Goal: Information Seeking & Learning: Learn about a topic

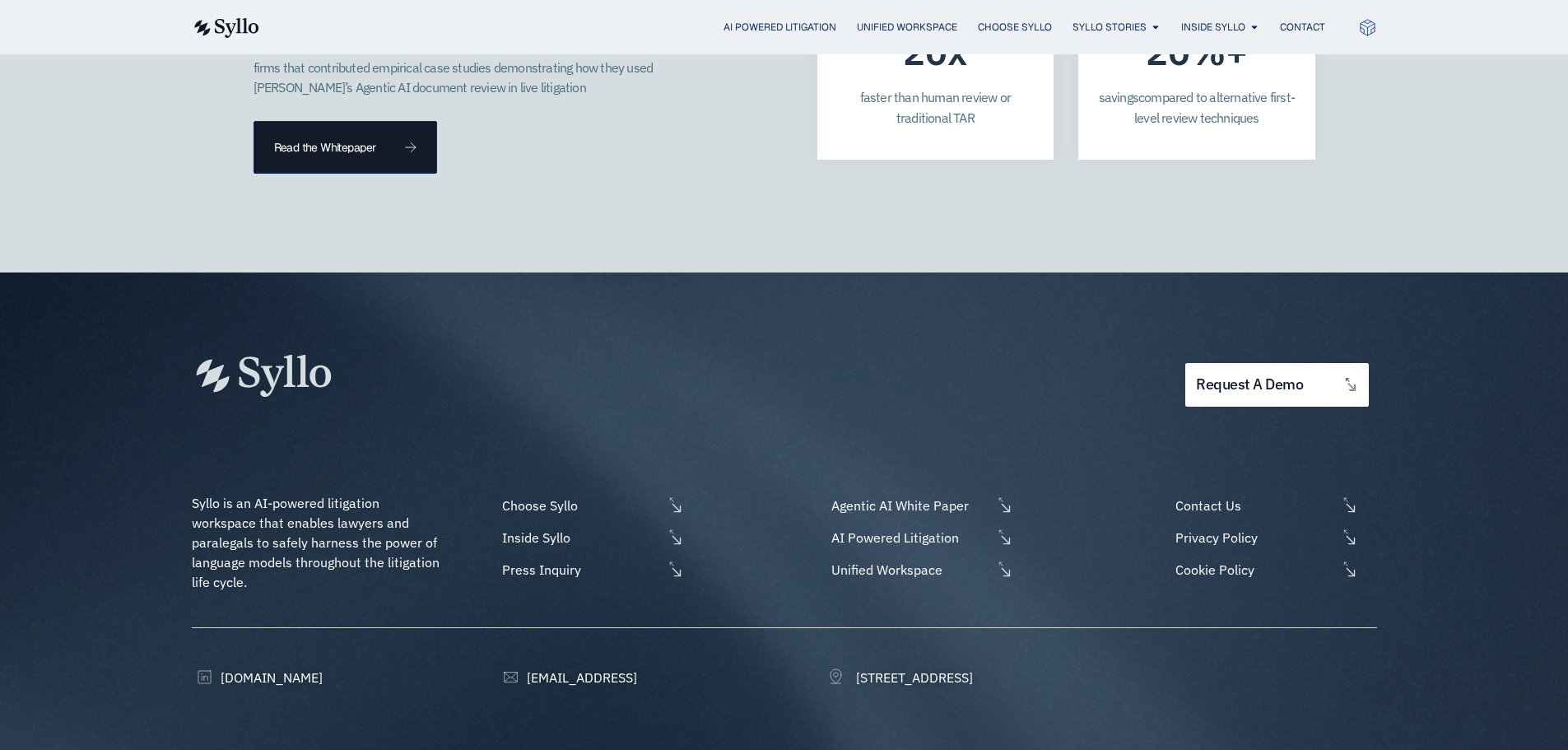
scroll to position [4768, 0]
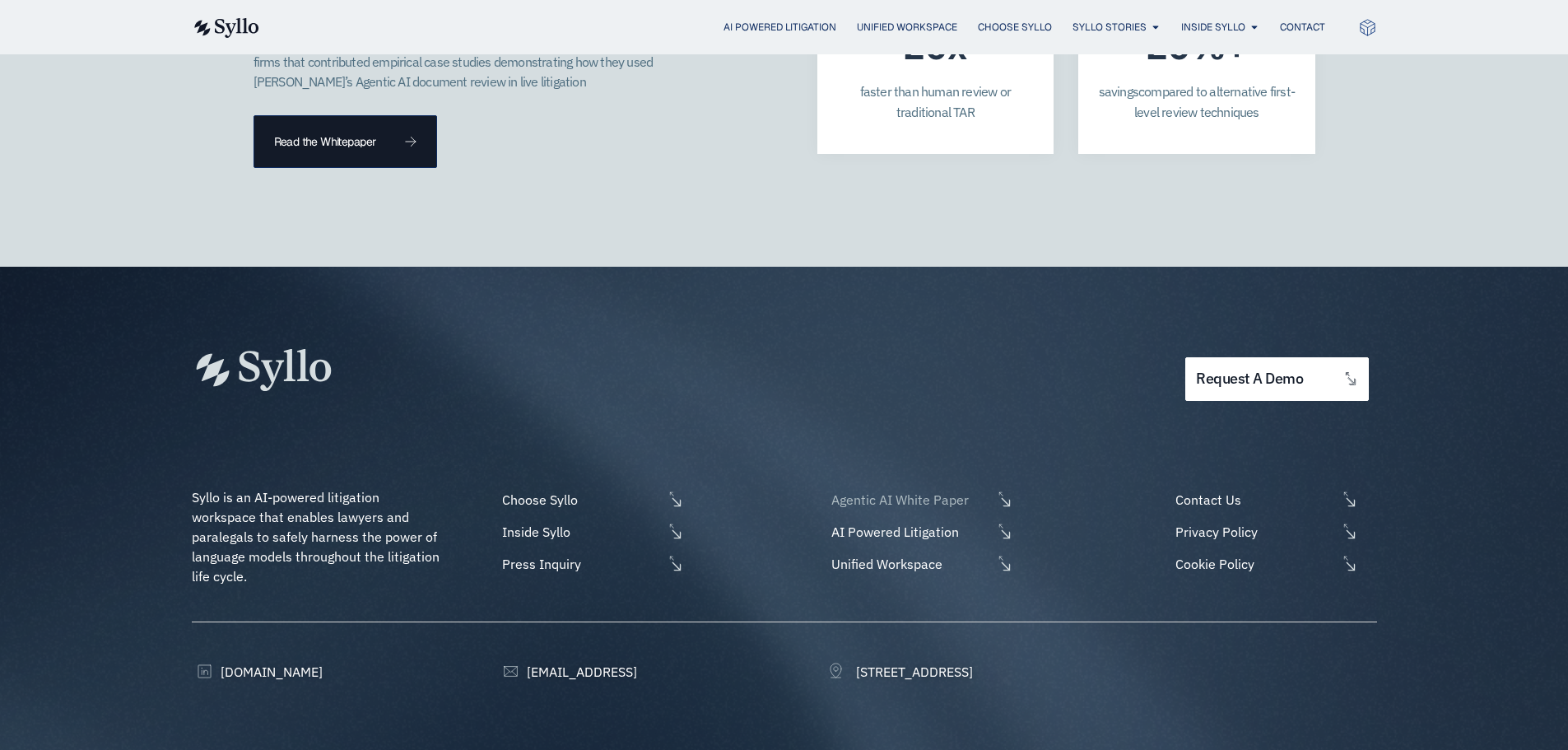
click at [942, 490] on span "Agentic AI White Paper" at bounding box center [909, 499] width 164 height 19
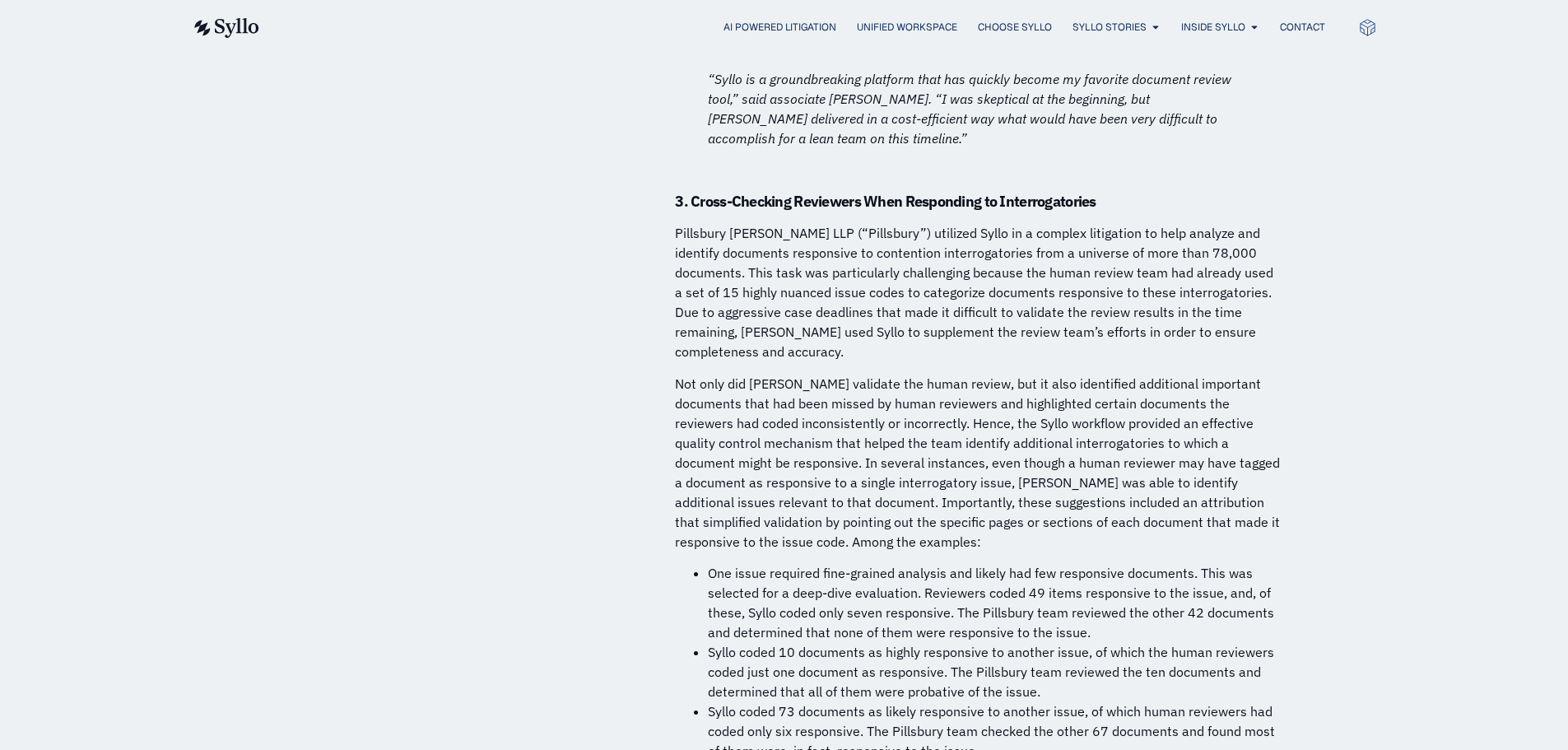
scroll to position [10624, 0]
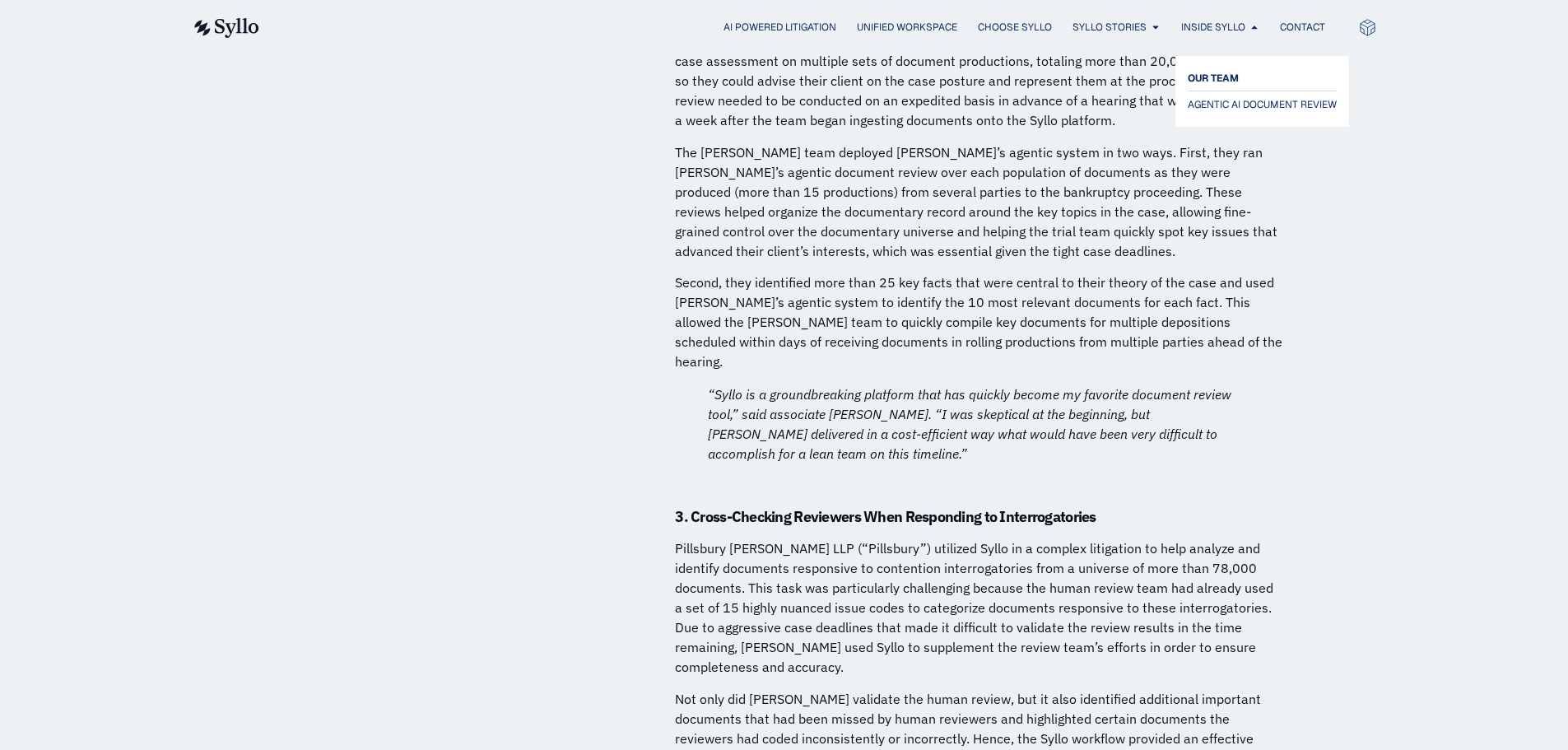
click at [1218, 81] on span "OUR TEAM" at bounding box center [1213, 78] width 51 height 19
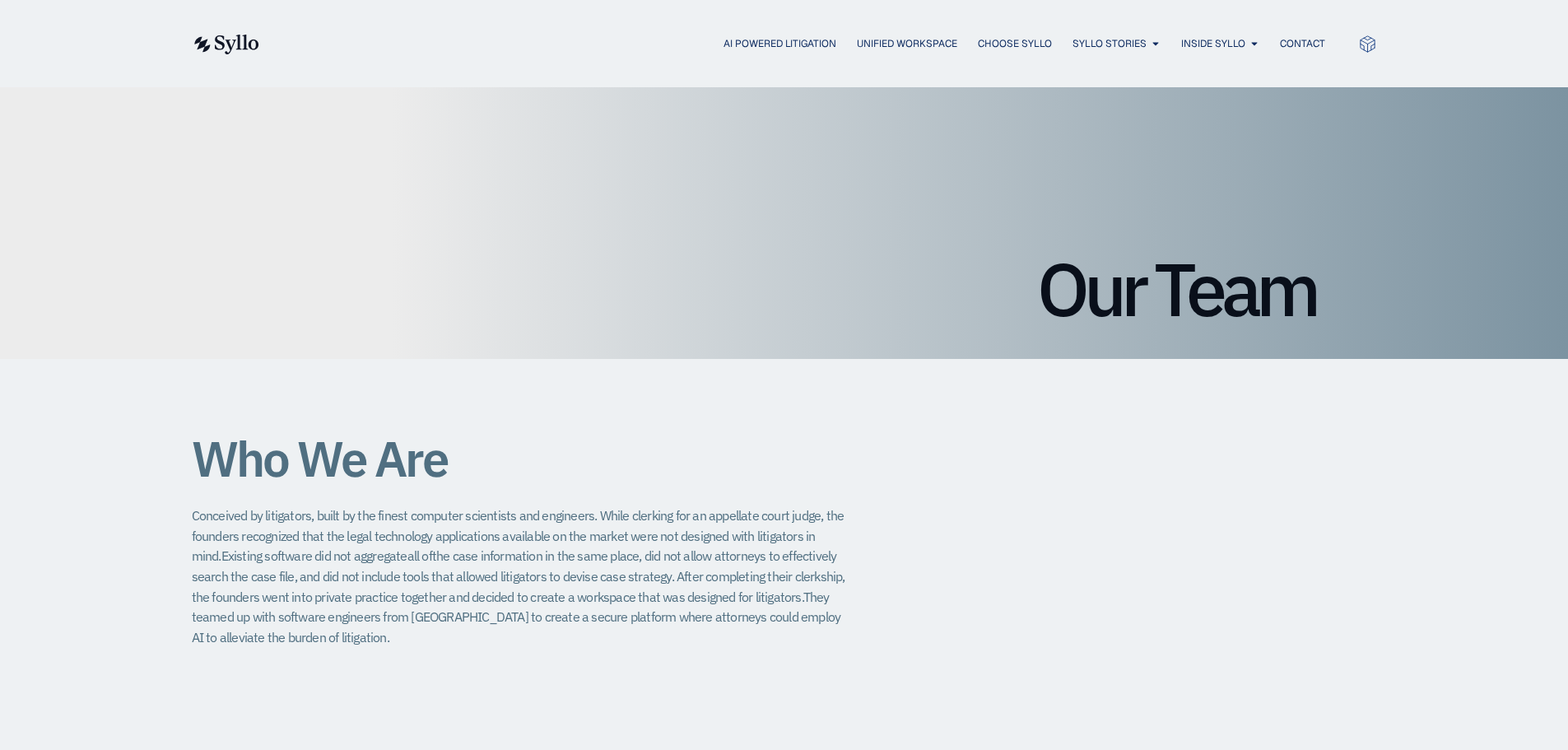
click at [221, 38] on img at bounding box center [225, 45] width 68 height 19
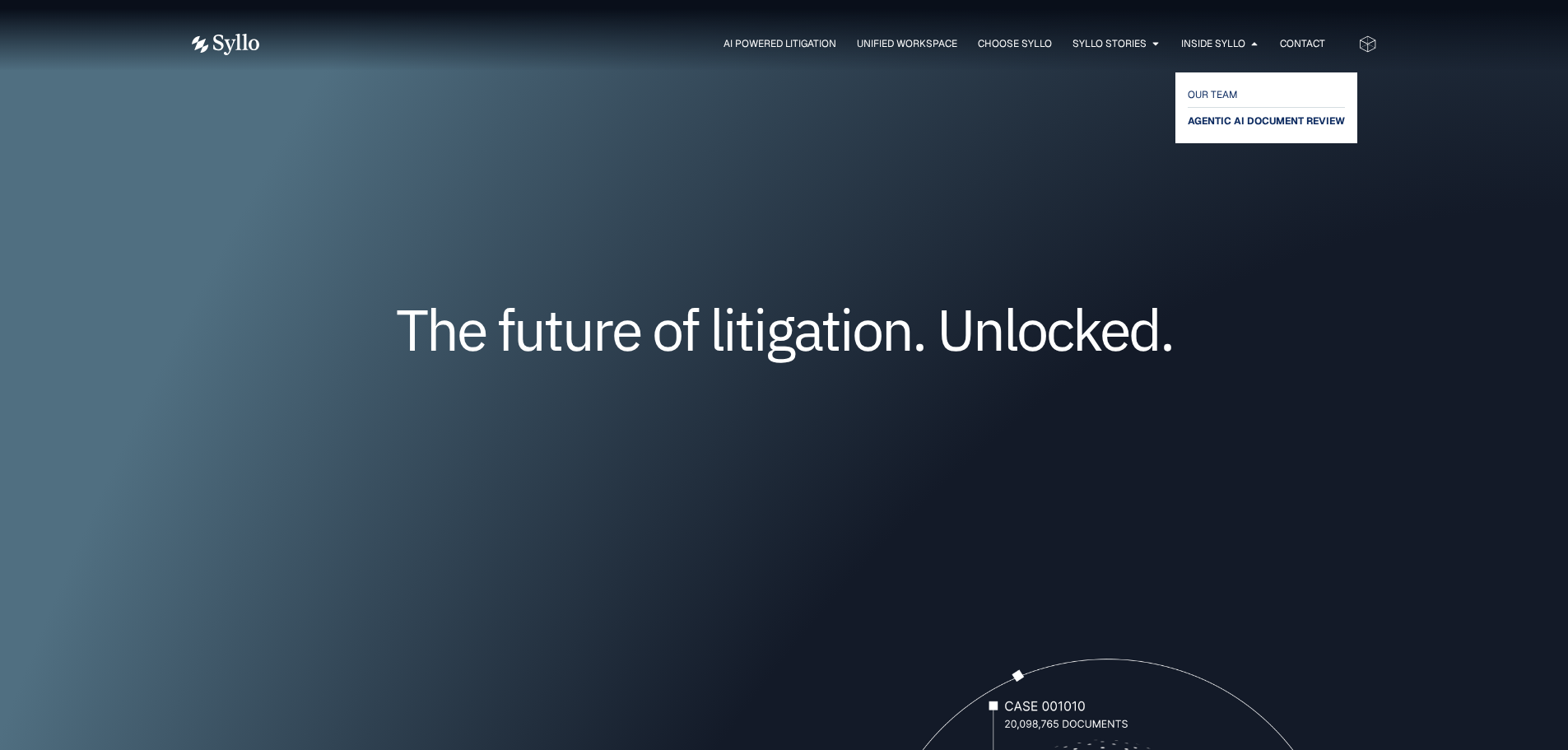
click at [1215, 122] on span "AGENTIC AI DOCUMENT REVIEW" at bounding box center [1266, 121] width 158 height 19
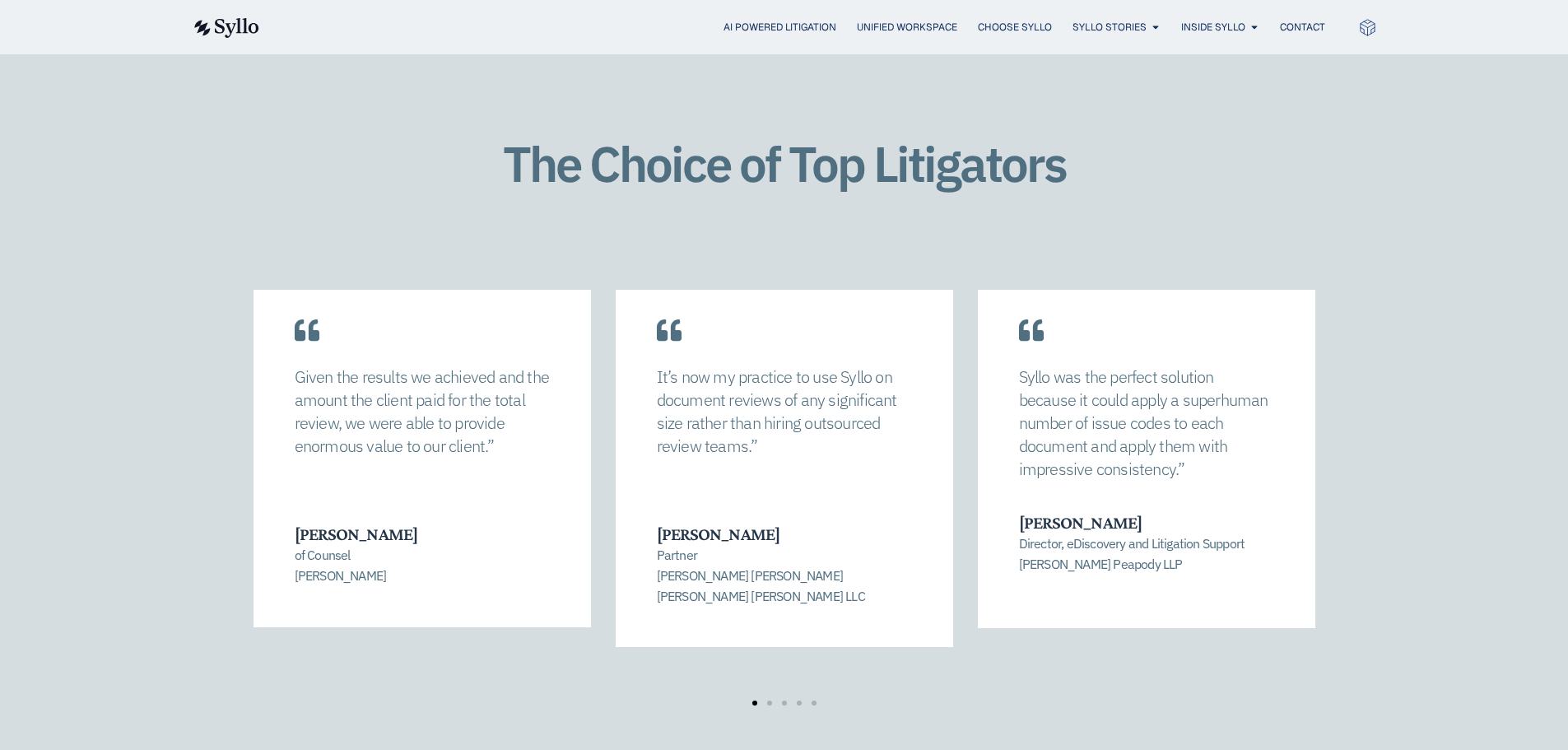
scroll to position [2388, 0]
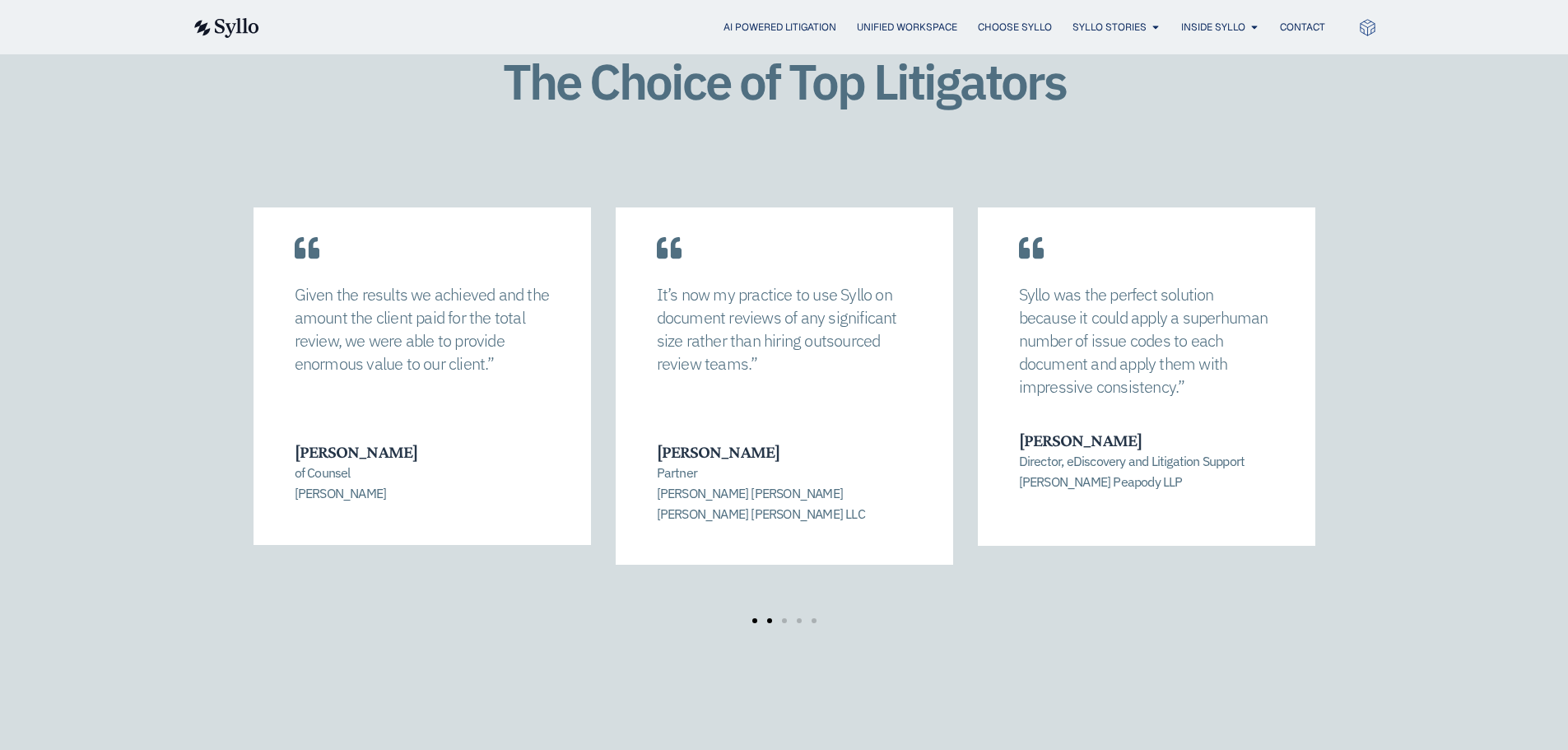
click at [771, 618] on span "Go to slide 2" at bounding box center [769, 620] width 5 height 5
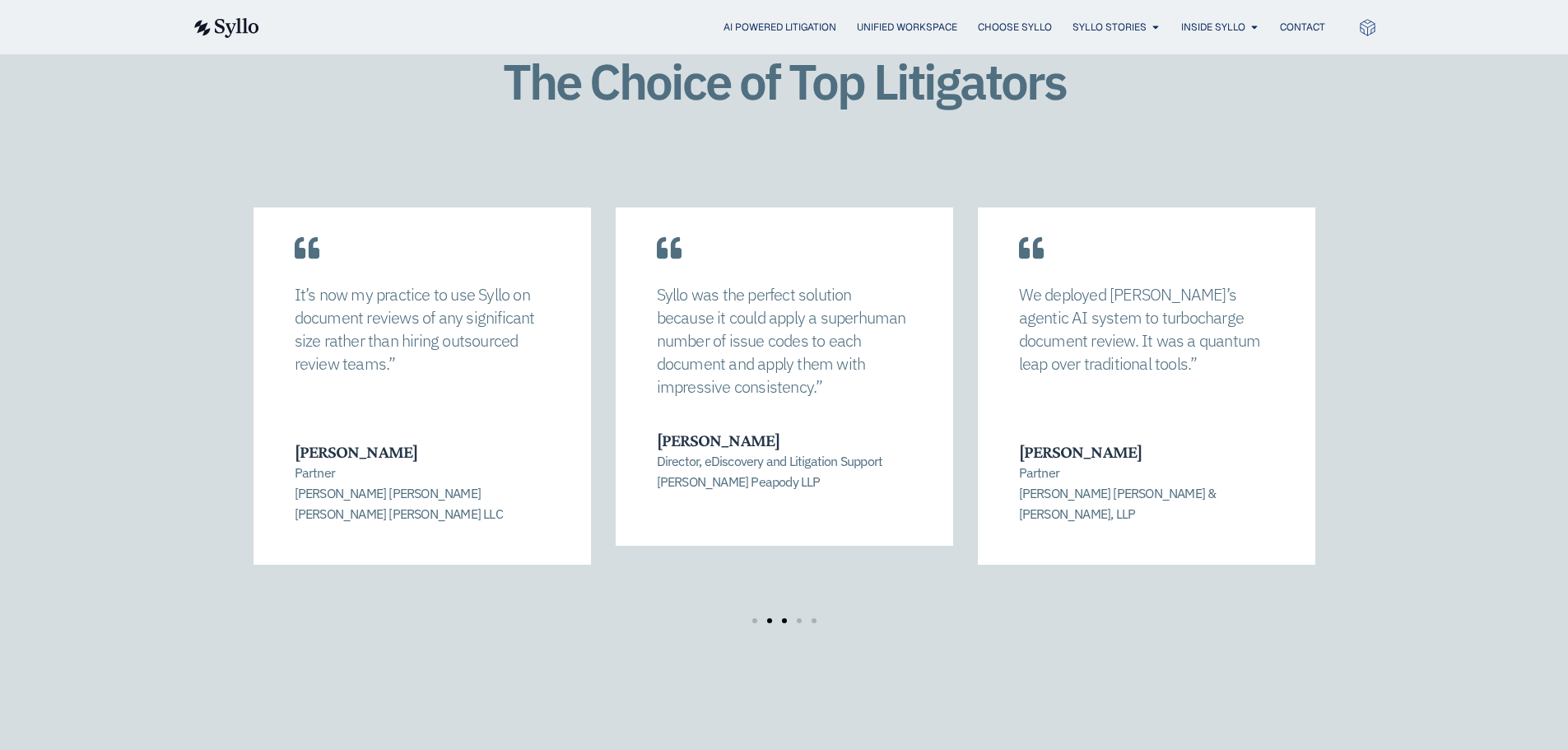
click at [782, 618] on span "Go to slide 3" at bounding box center [784, 620] width 5 height 5
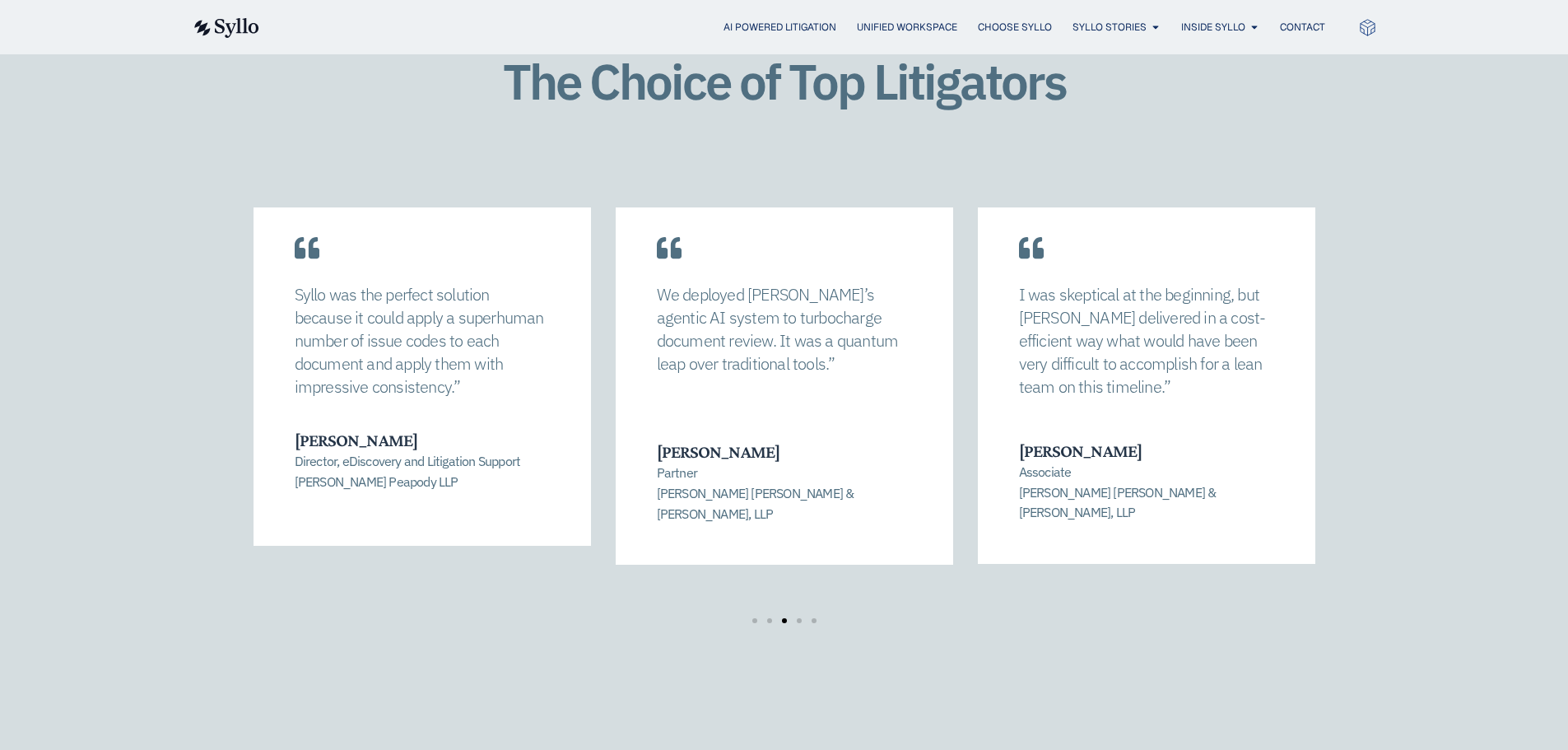
click at [801, 618] on div at bounding box center [784, 620] width 74 height 5
click at [801, 618] on span "Go to slide 4" at bounding box center [799, 620] width 5 height 5
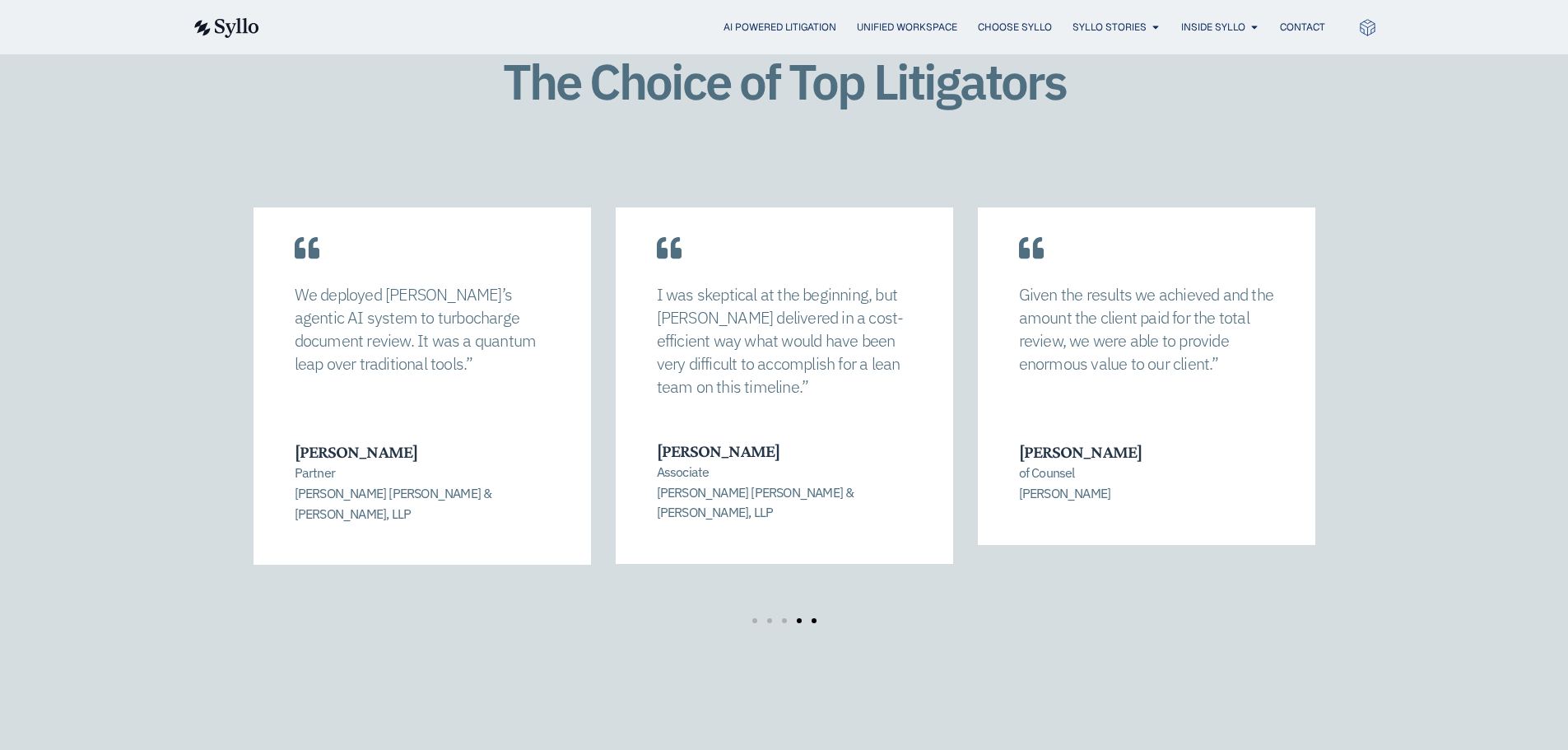
click at [815, 618] on span "Go to slide 5" at bounding box center [814, 620] width 5 height 5
